Goal: Information Seeking & Learning: Learn about a topic

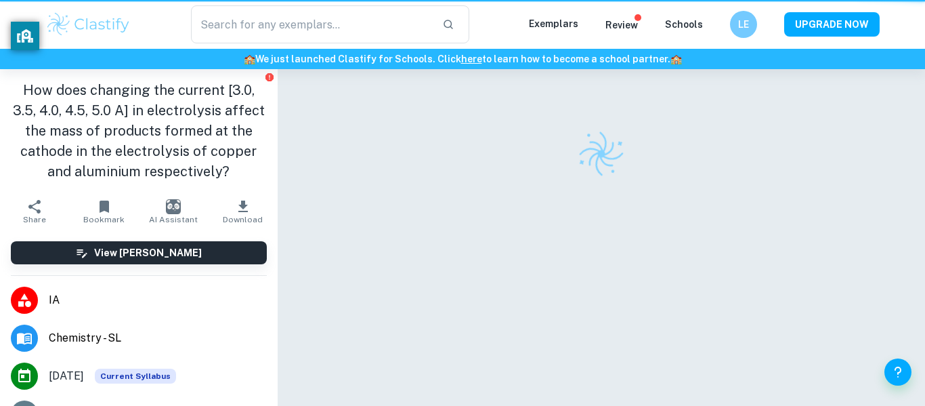
checkbox input "true"
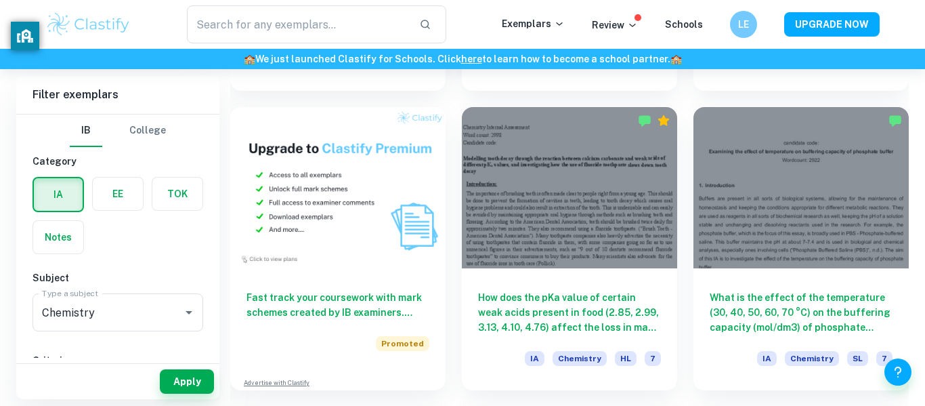
scroll to position [950, 0]
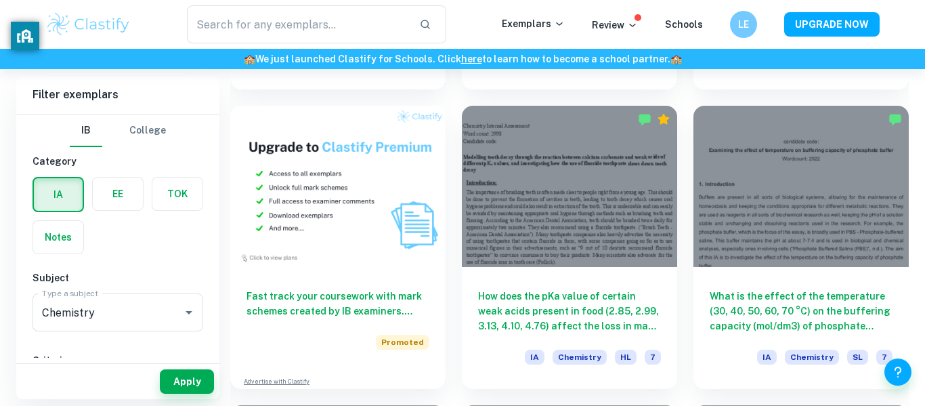
click at [719, 232] on div at bounding box center [801, 186] width 215 height 161
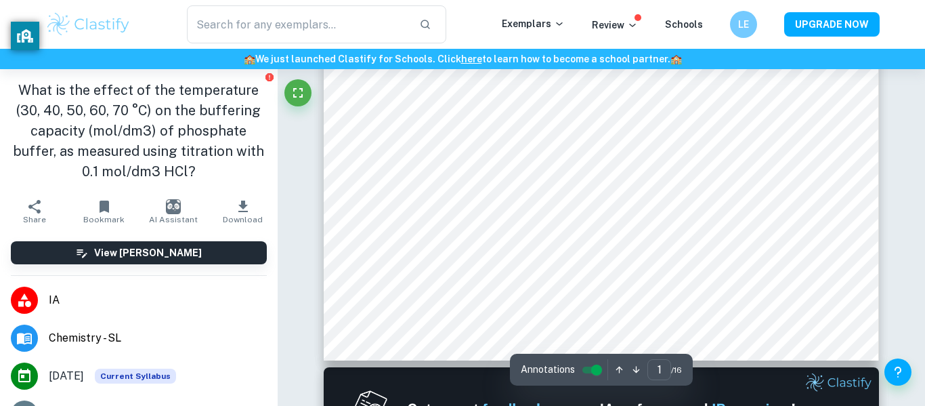
scroll to position [508, 0]
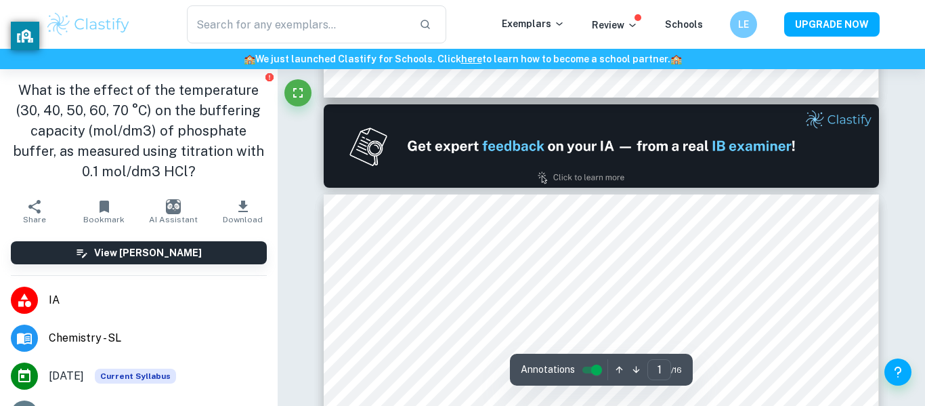
type input "2"
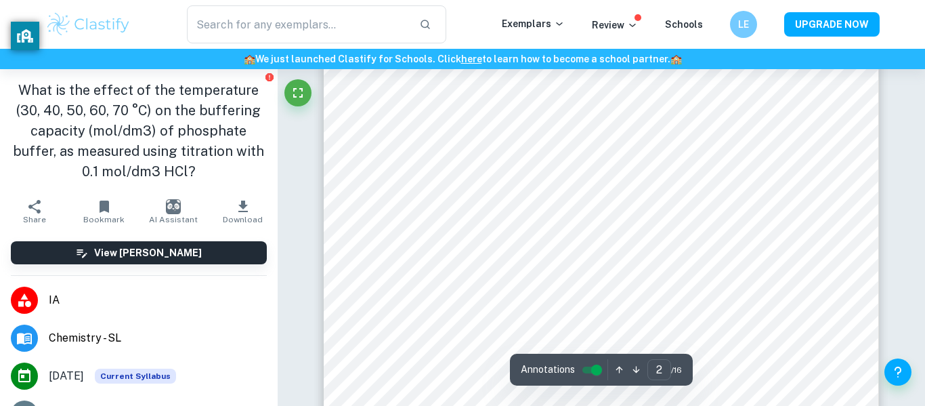
scroll to position [1097, 0]
